Goal: Information Seeking & Learning: Learn about a topic

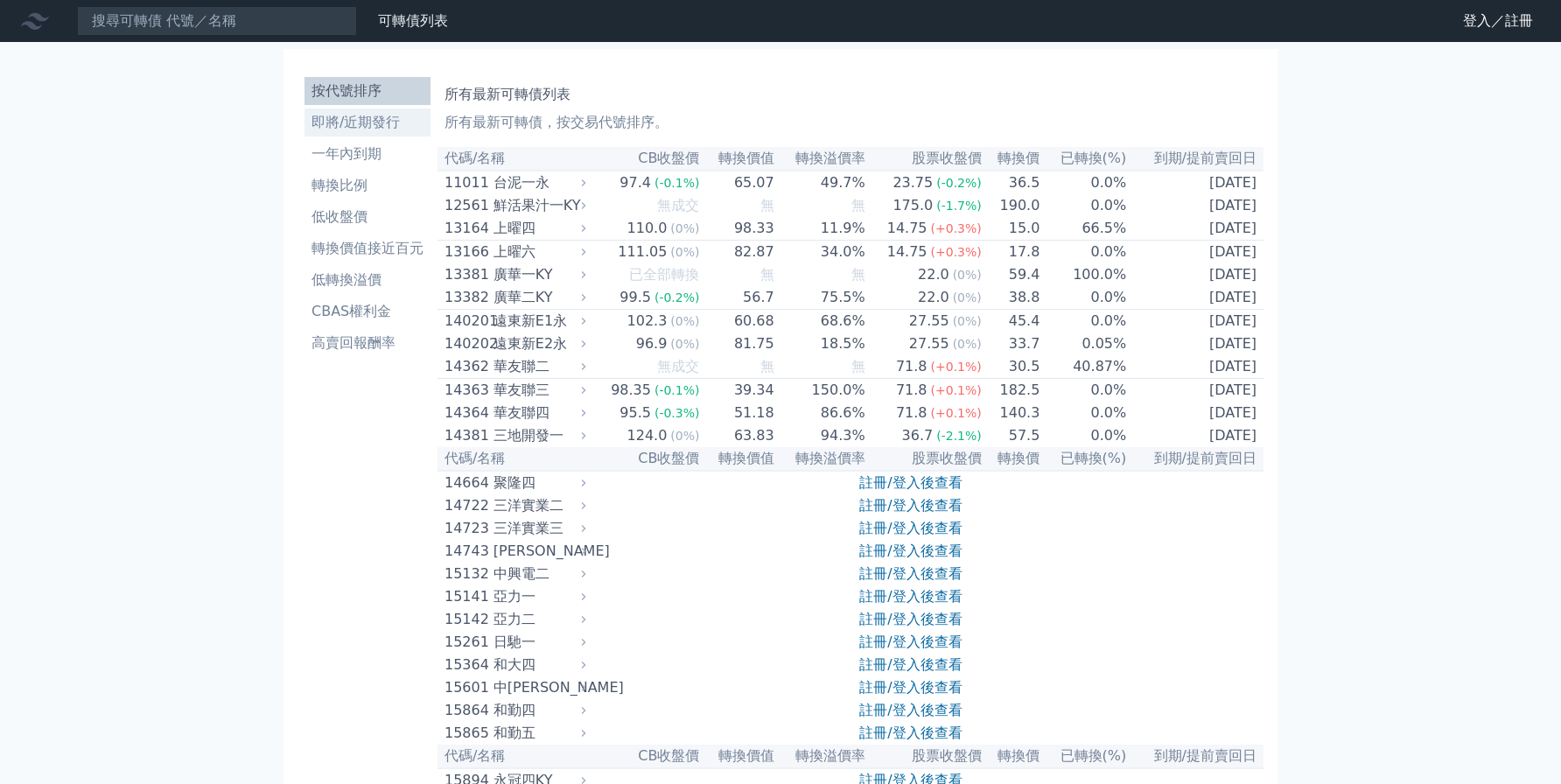
click at [385, 121] on li "即將/近期發行" at bounding box center [367, 122] width 126 height 21
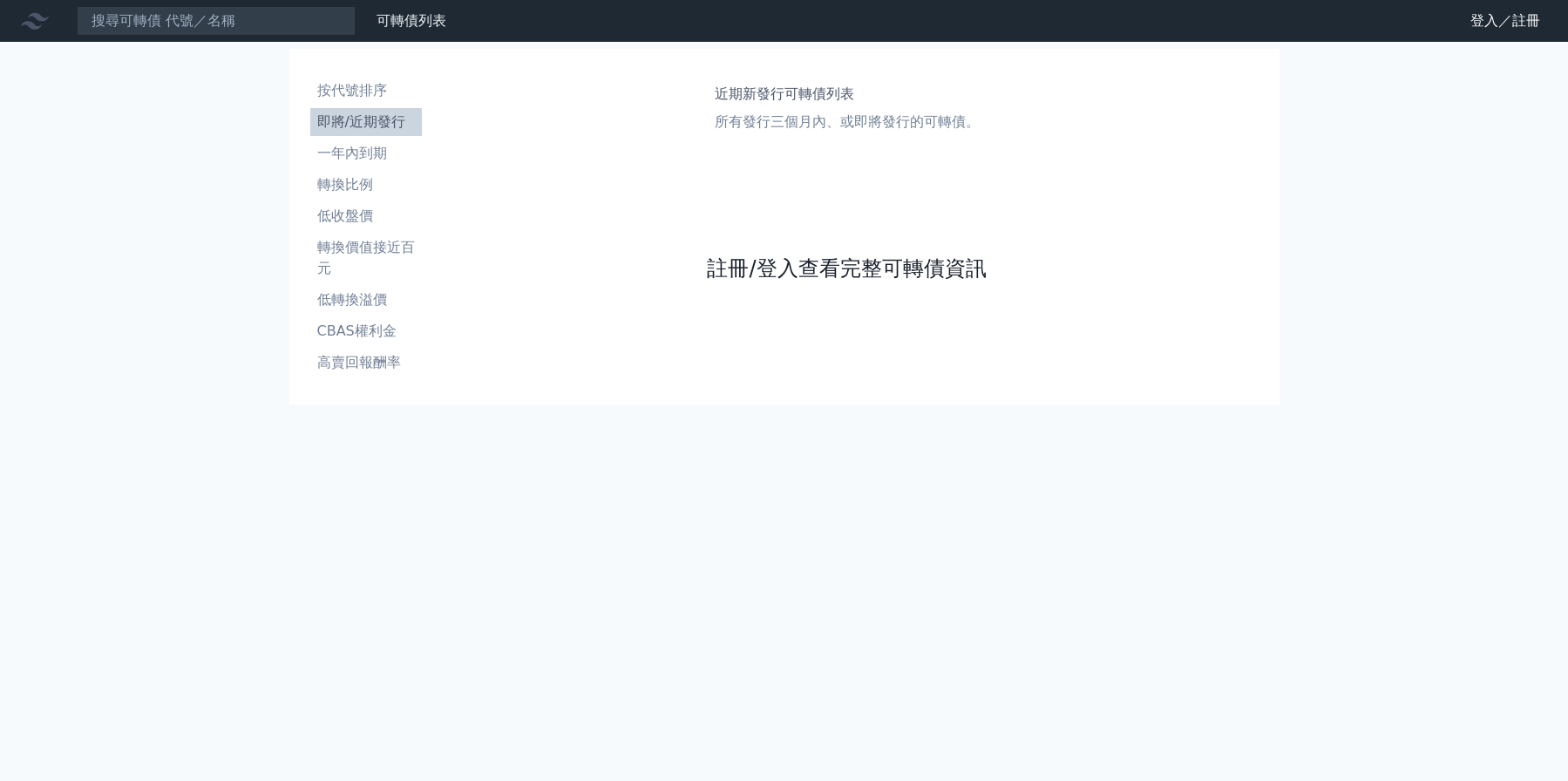
click at [793, 262] on link "註冊/登入查看完整可轉債資訊" at bounding box center [847, 268] width 279 height 28
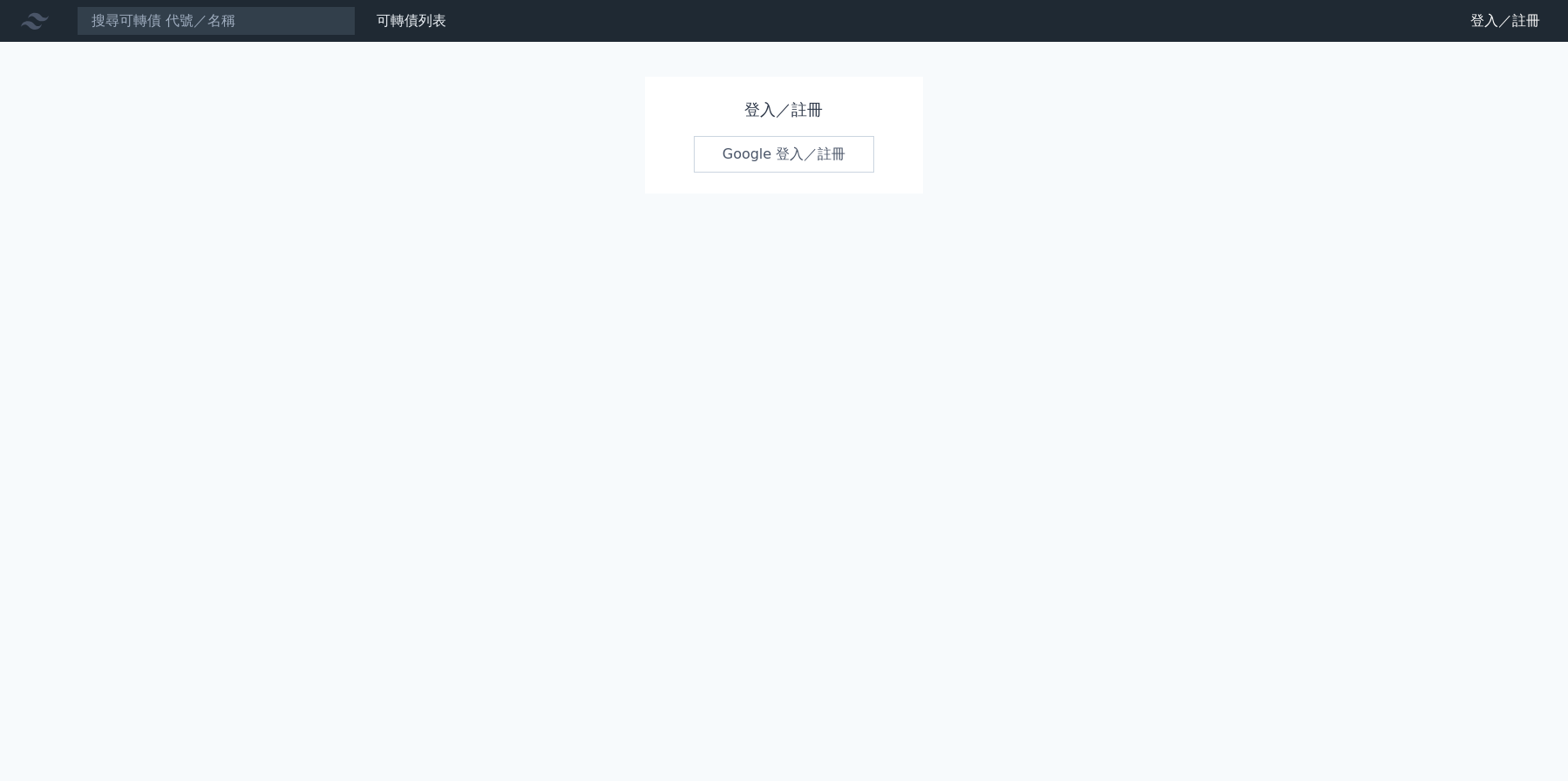
click at [765, 165] on link "Google 登入／註冊" at bounding box center [784, 154] width 181 height 37
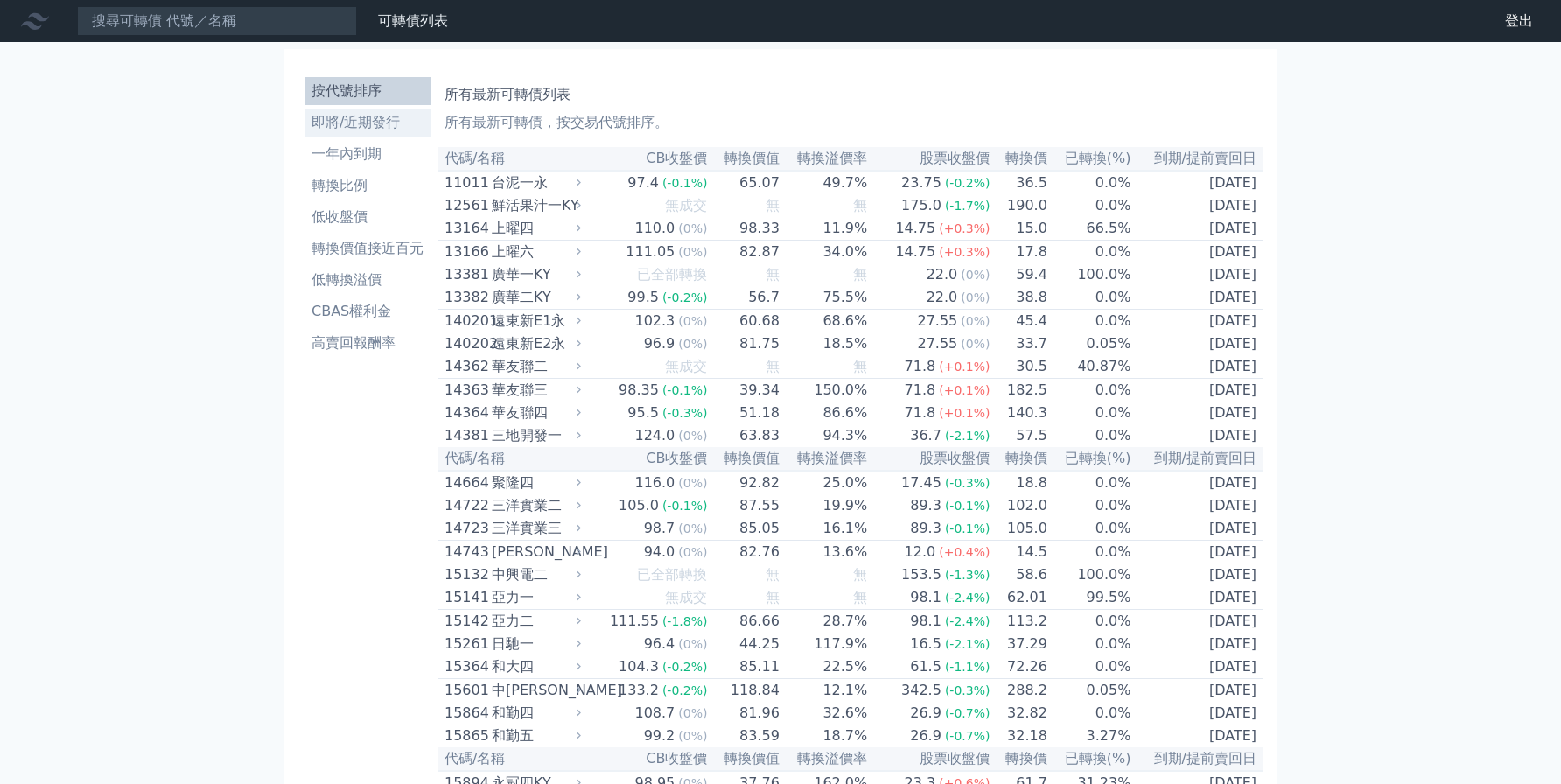
click at [375, 128] on li "即將/近期發行" at bounding box center [367, 122] width 126 height 21
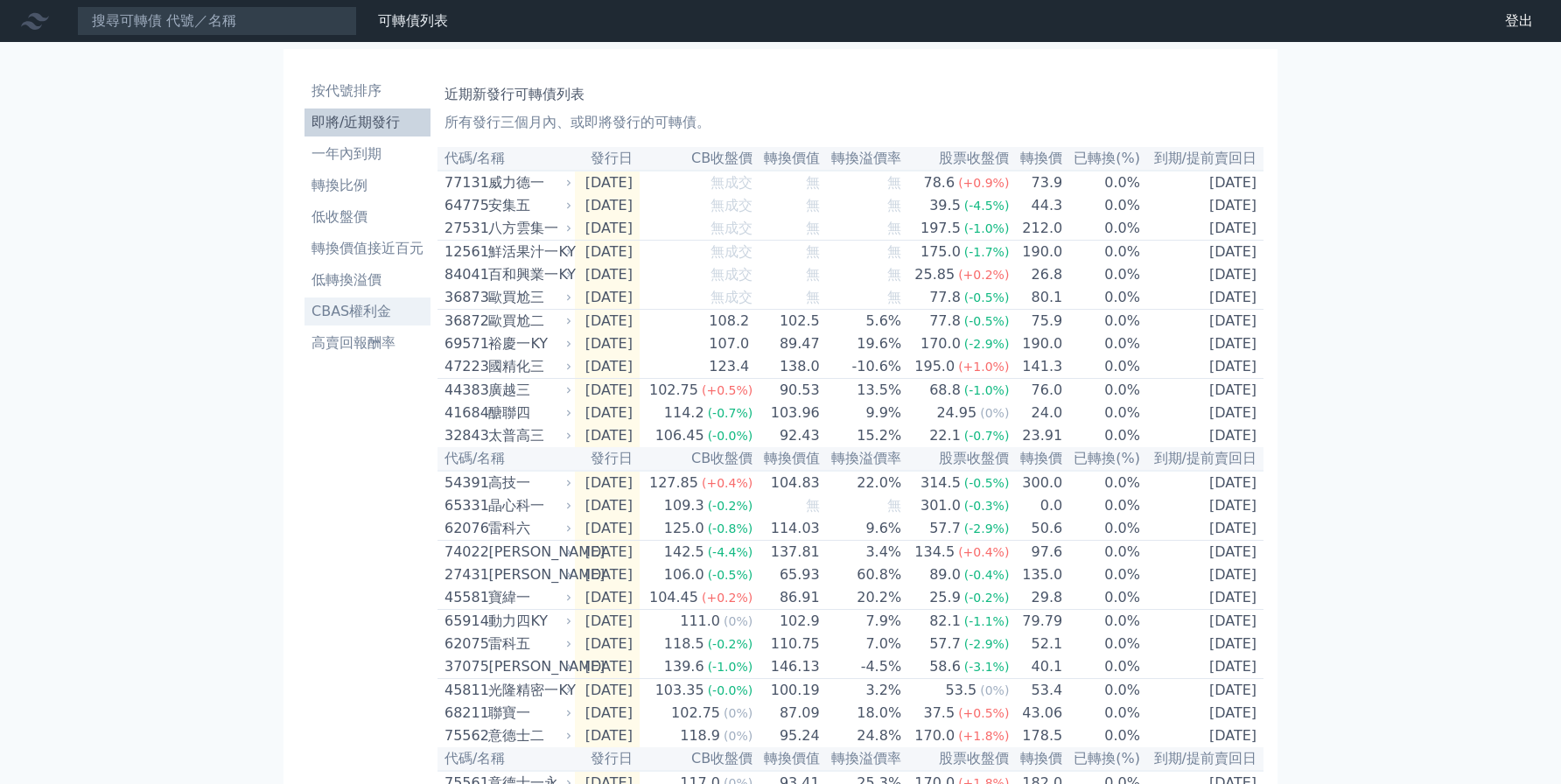
click at [355, 307] on li "CBAS權利金" at bounding box center [367, 311] width 126 height 21
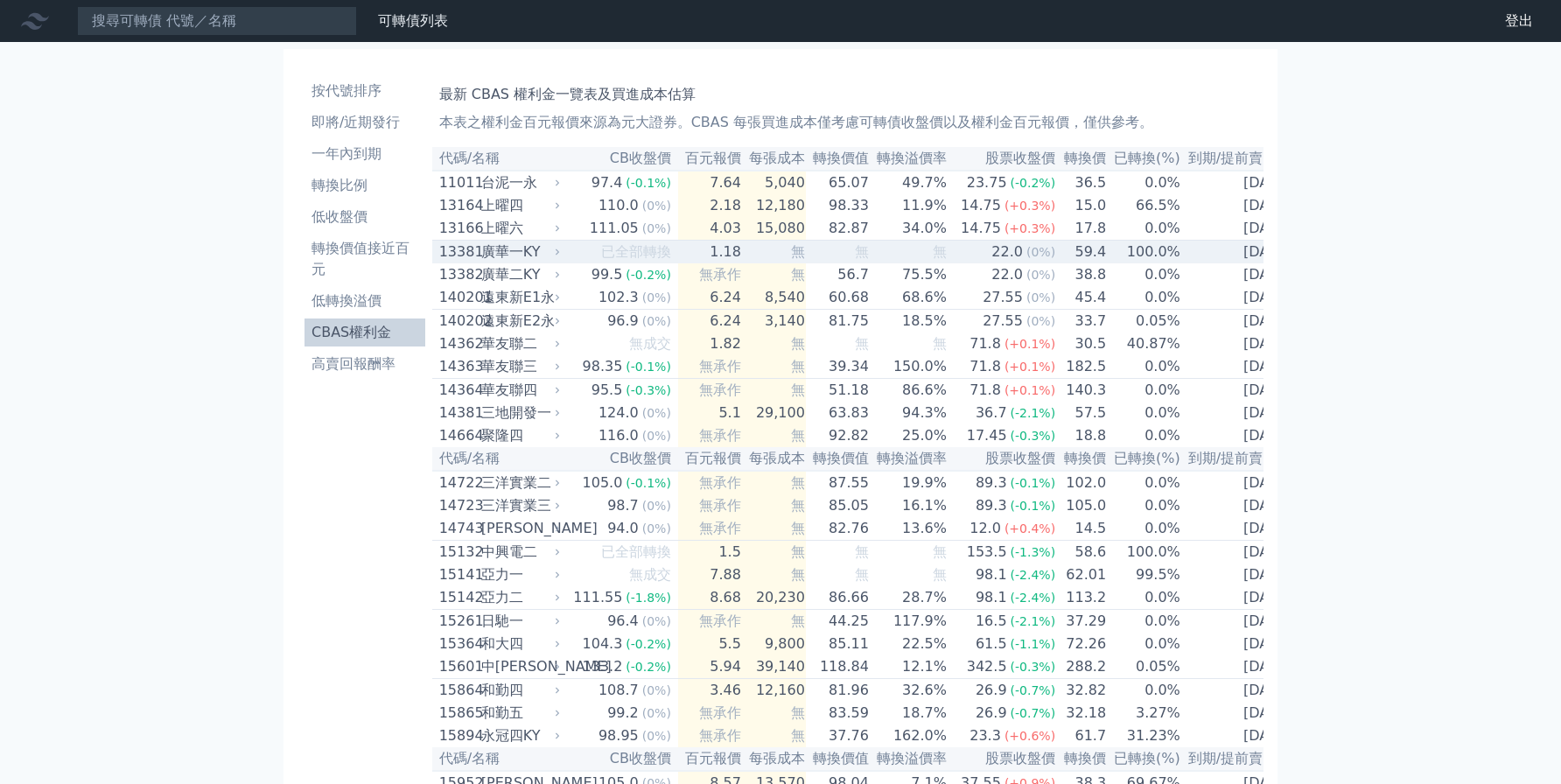
scroll to position [0, 5]
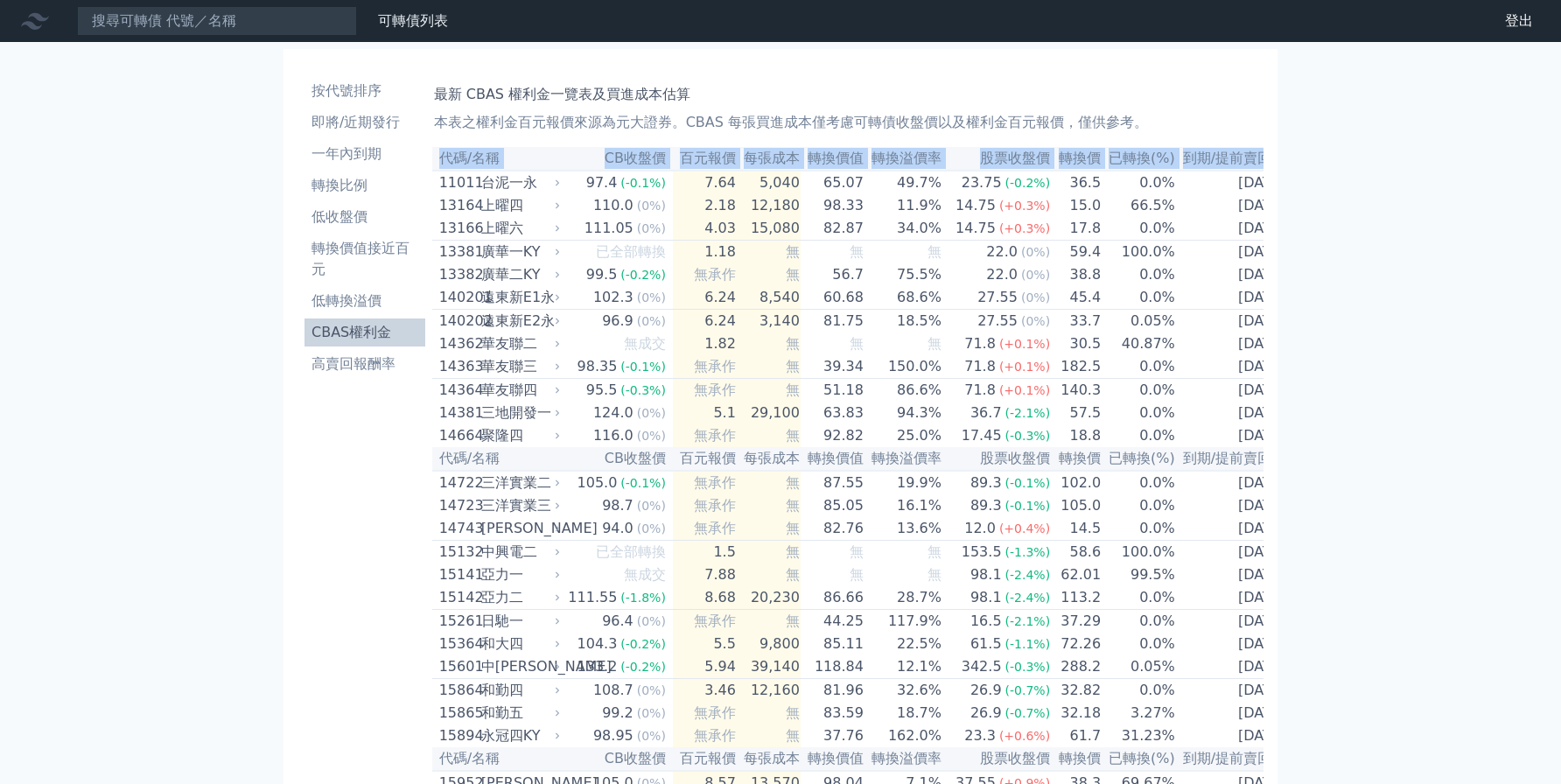
drag, startPoint x: 442, startPoint y: 188, endPoint x: 1334, endPoint y: 258, distance: 894.7
copy table "代碼/名稱 CB收盤價 百元報價 每張成本 轉換價值 轉換溢價率 股票收盤價 轉換價 已轉換(%) 到期/提前賣回日"
